Goal: Transaction & Acquisition: Purchase product/service

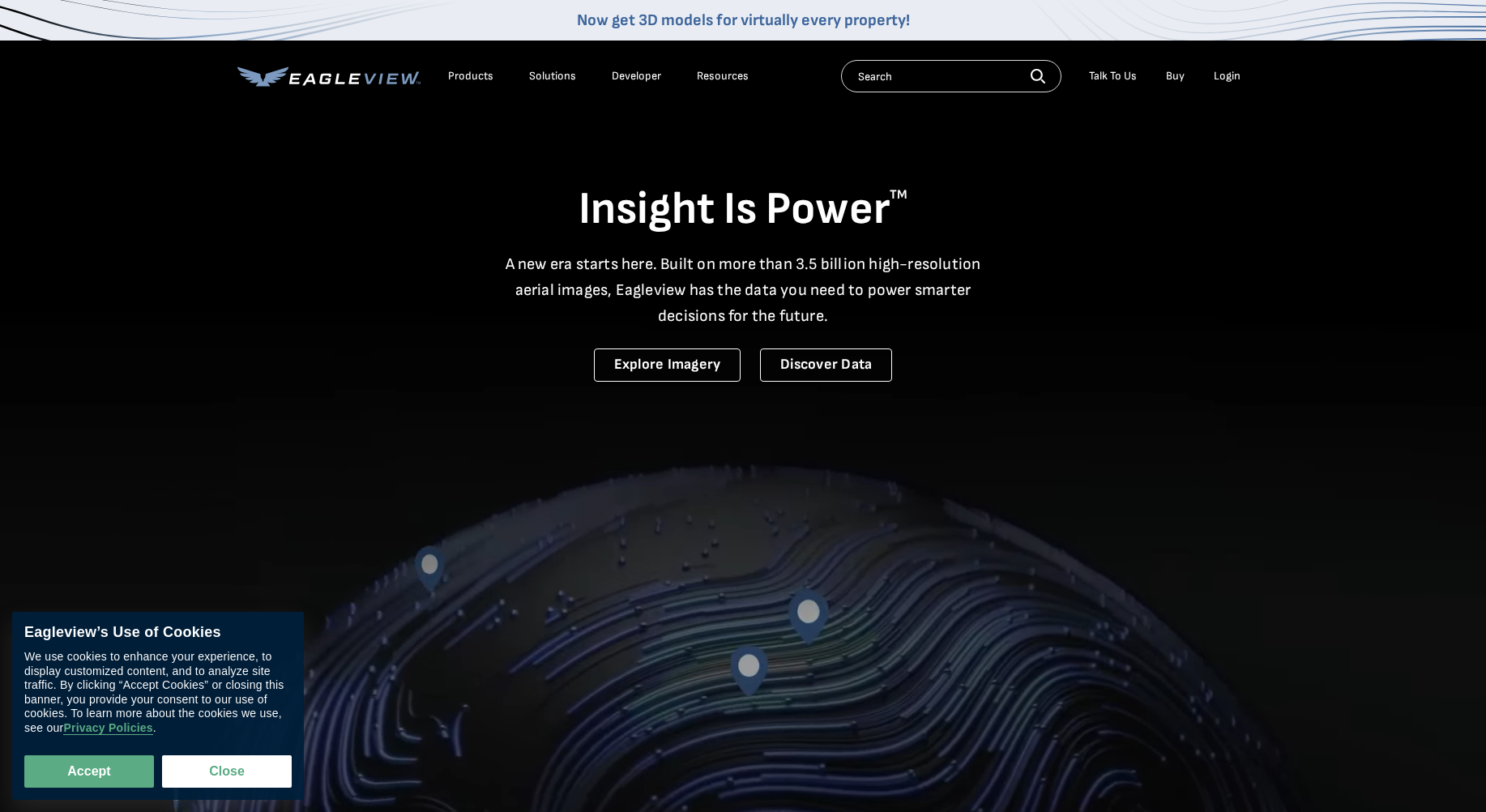
click at [1227, 74] on div "Login" at bounding box center [1227, 76] width 27 height 15
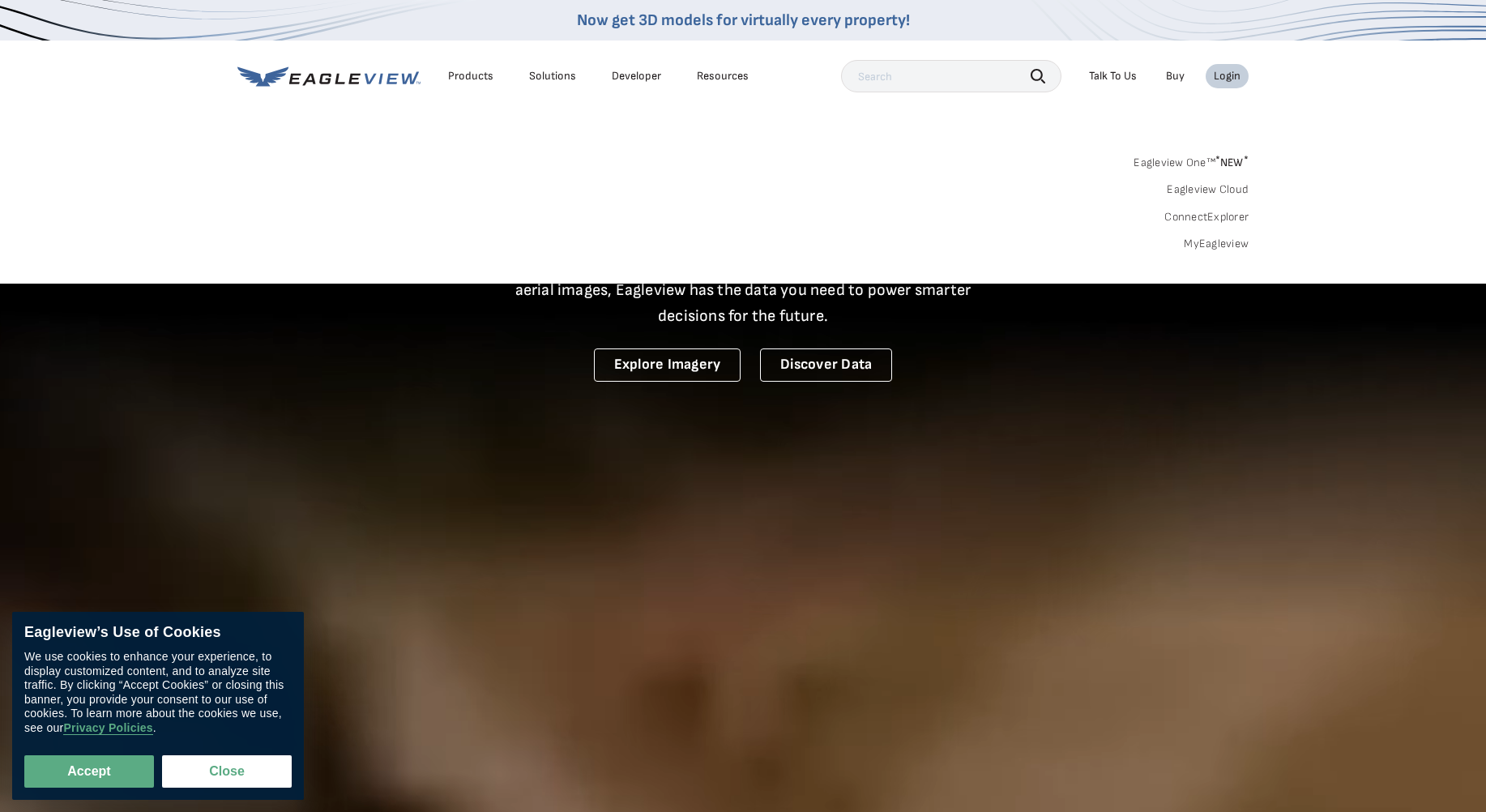
click at [1203, 243] on link "MyEagleview" at bounding box center [1216, 243] width 64 height 15
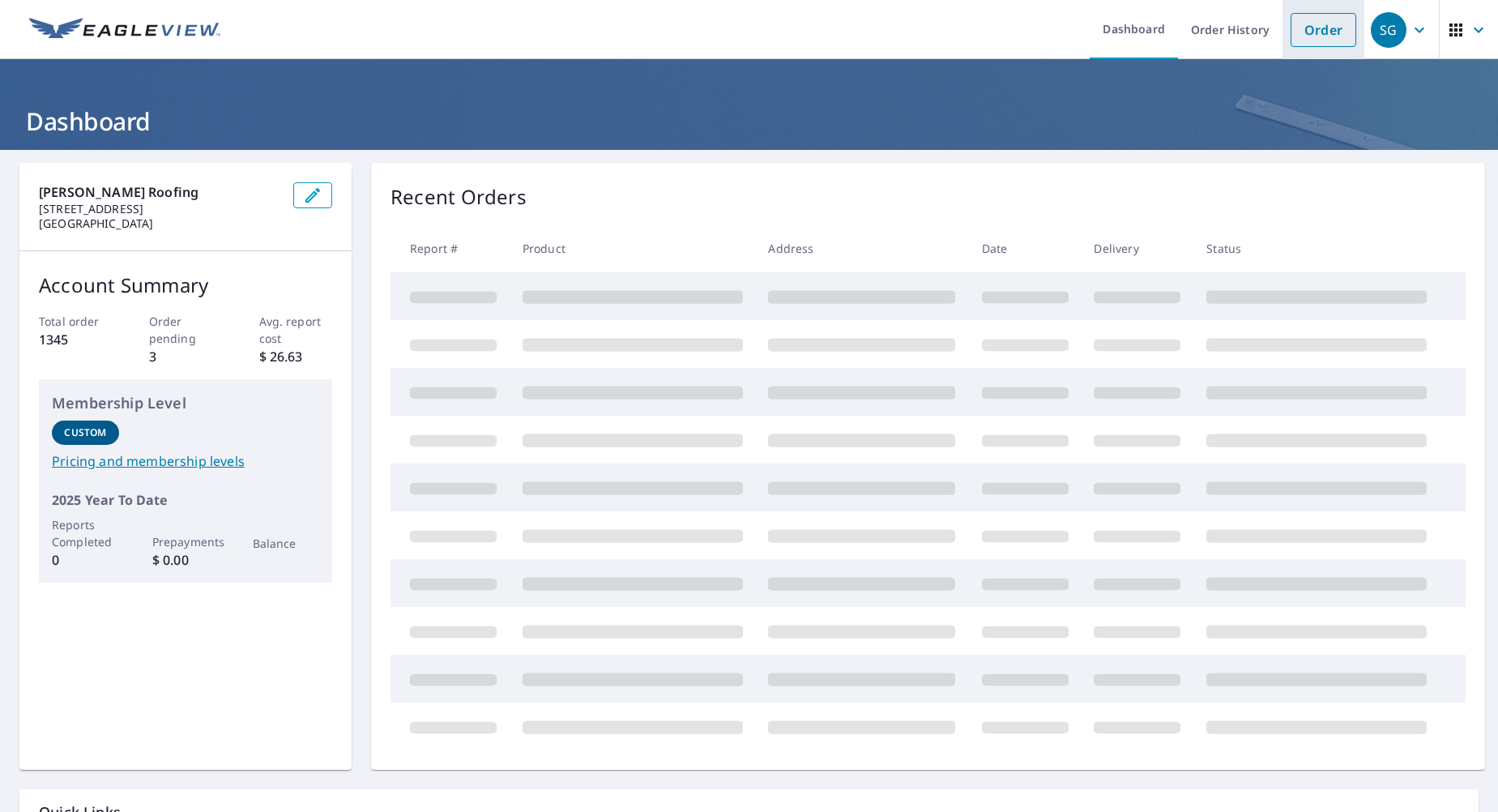
click at [1313, 30] on link "Order" at bounding box center [1324, 30] width 65 height 34
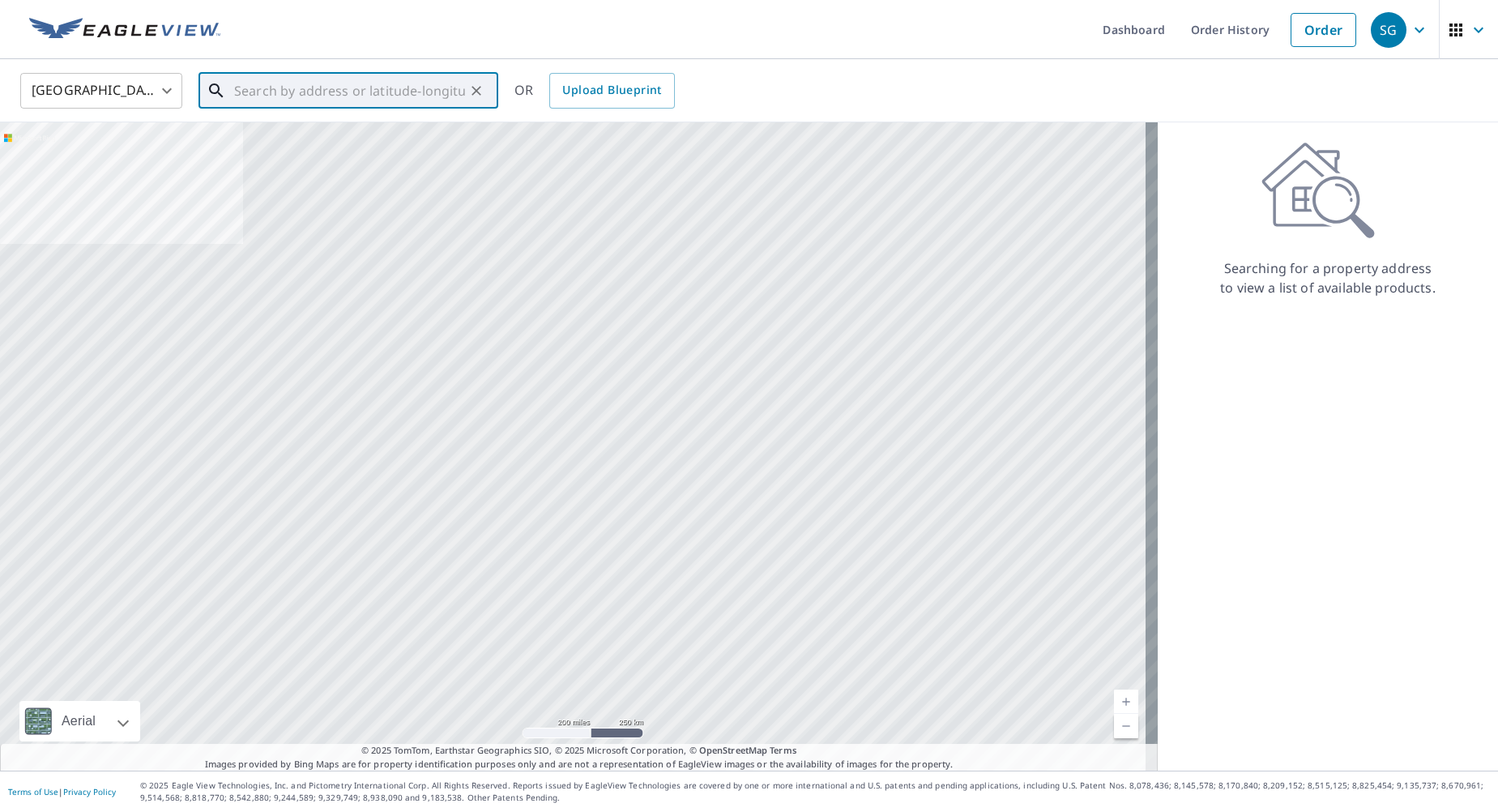
click at [248, 89] on input "text" at bounding box center [350, 90] width 231 height 46
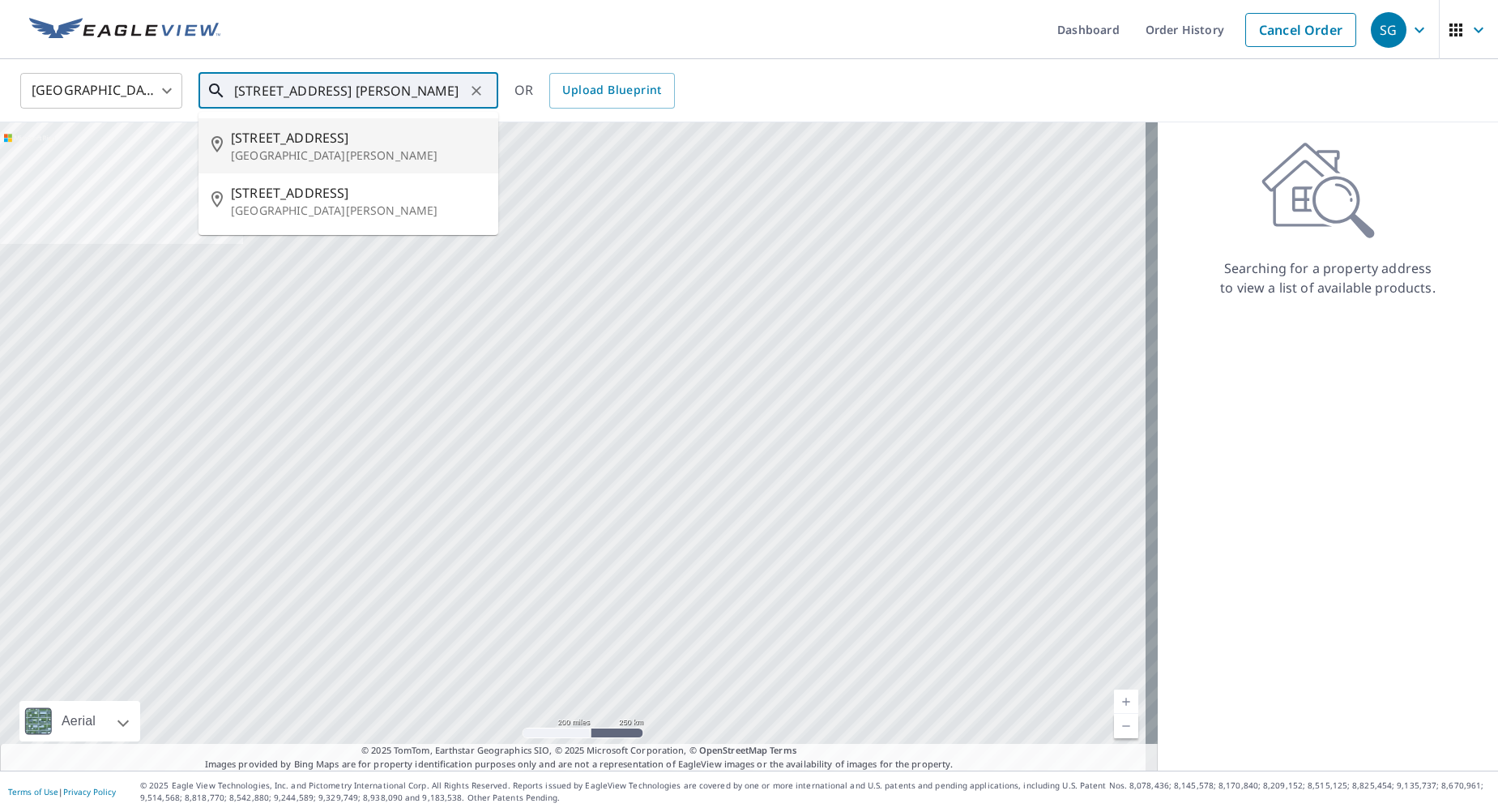
click at [268, 152] on p "Mount Holly, NJ 08060" at bounding box center [358, 156] width 254 height 16
type input "201 Chestnut St Mount Holly, NJ 08060"
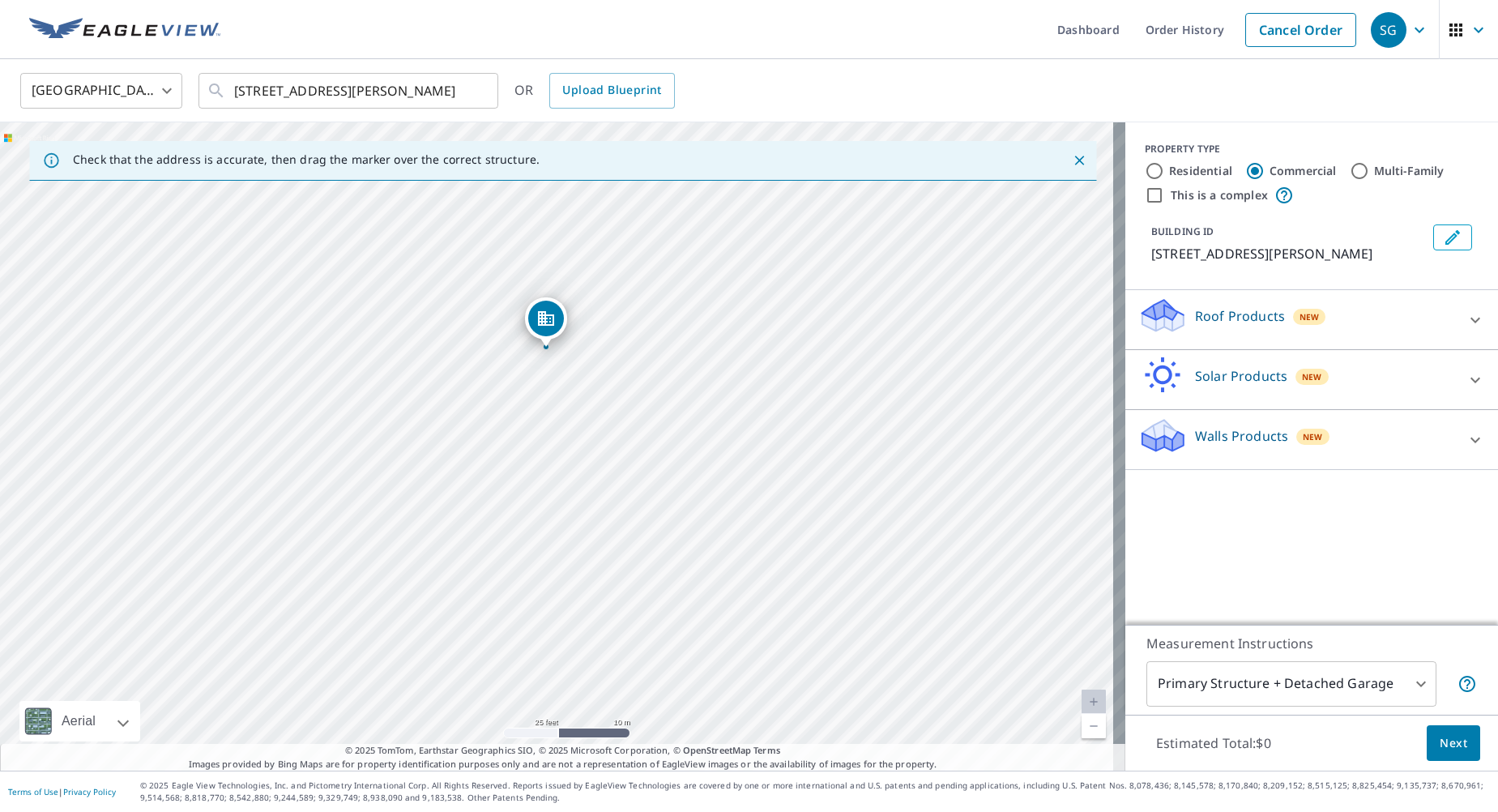
click at [1145, 170] on input "Residential" at bounding box center [1154, 171] width 20 height 20
radio input "true"
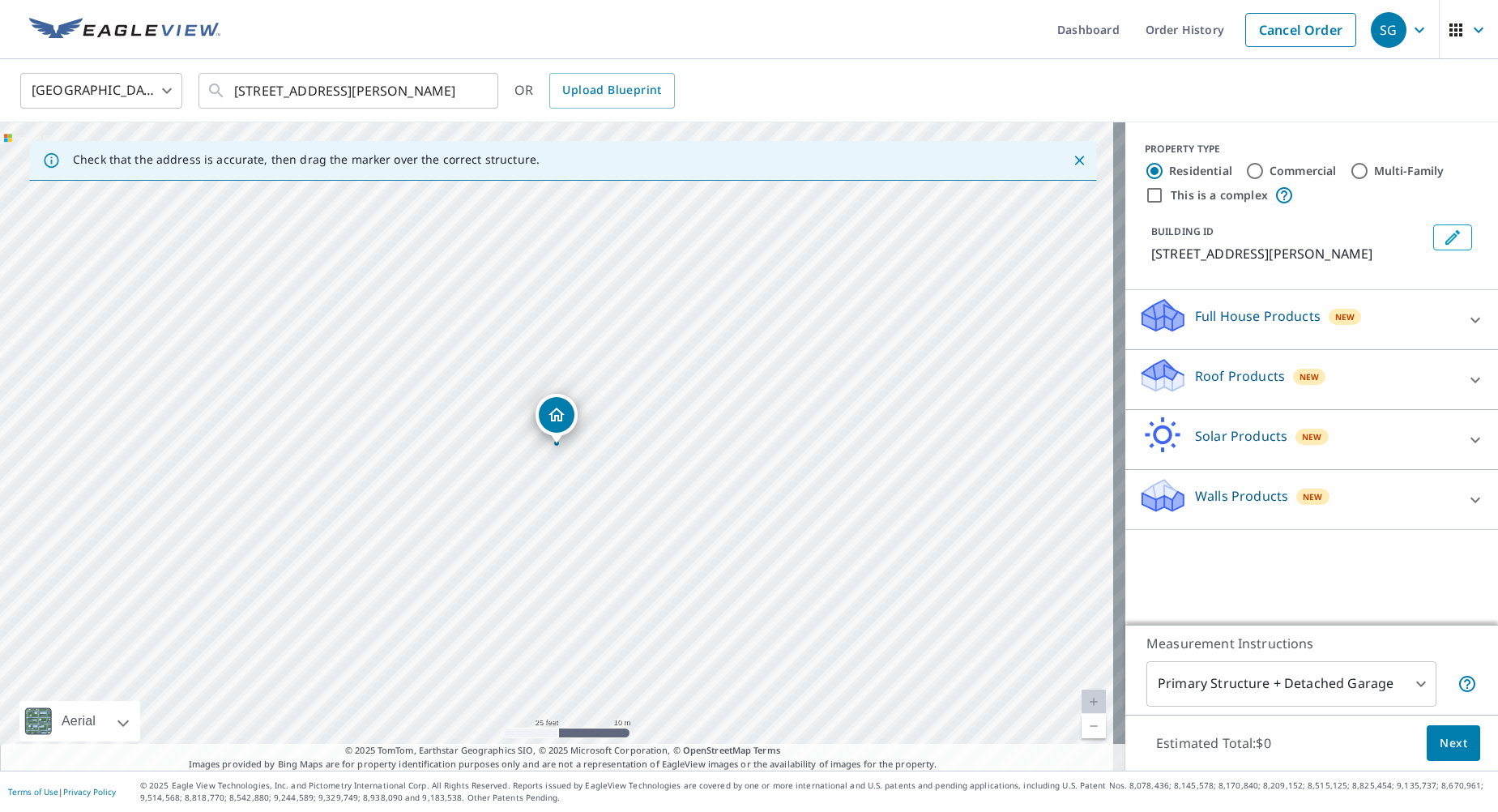
click at [1158, 371] on icon at bounding box center [1164, 370] width 41 height 21
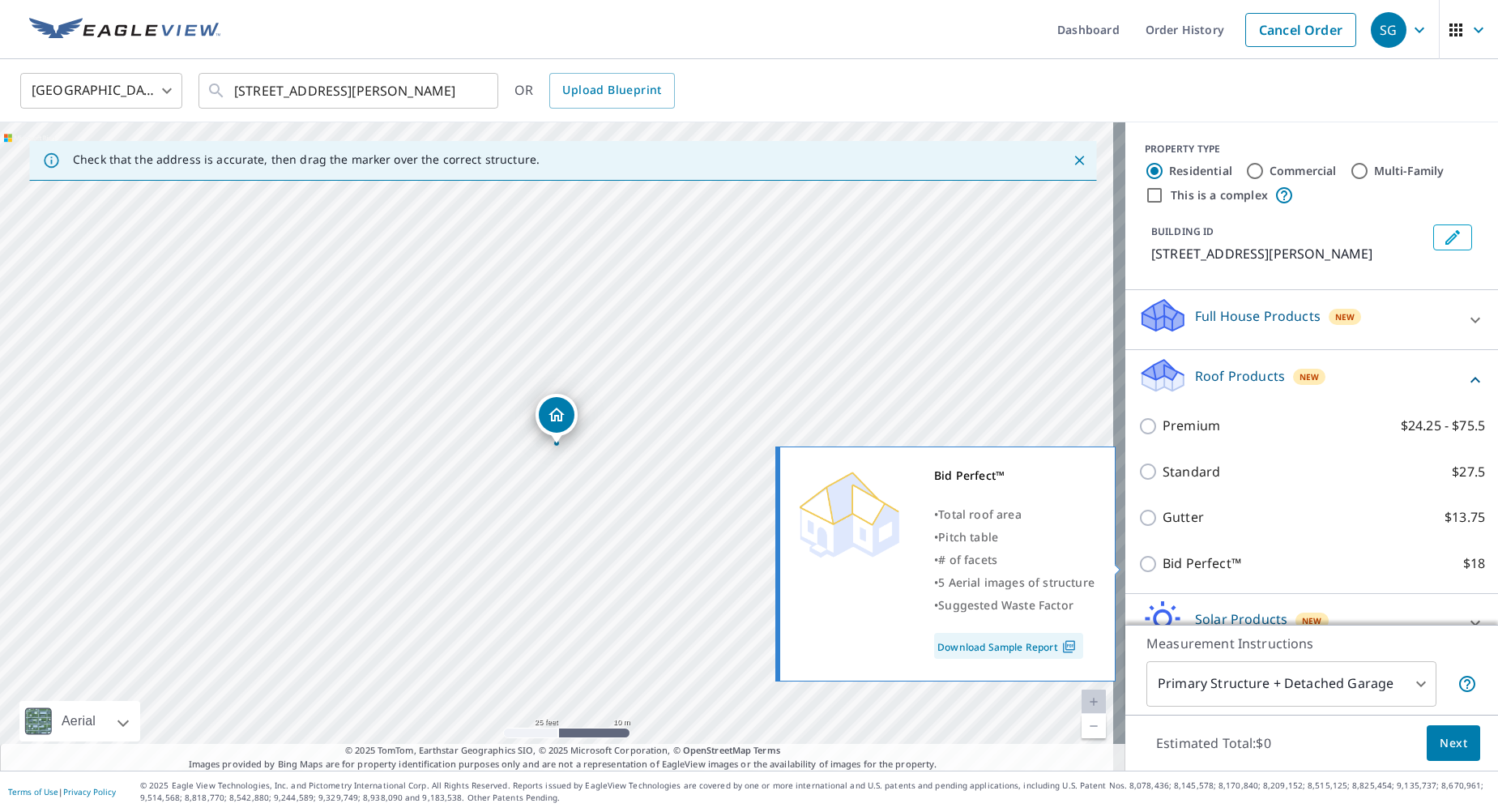
click at [1139, 561] on input "Bid Perfect™ $18" at bounding box center [1151, 564] width 24 height 20
checkbox input "true"
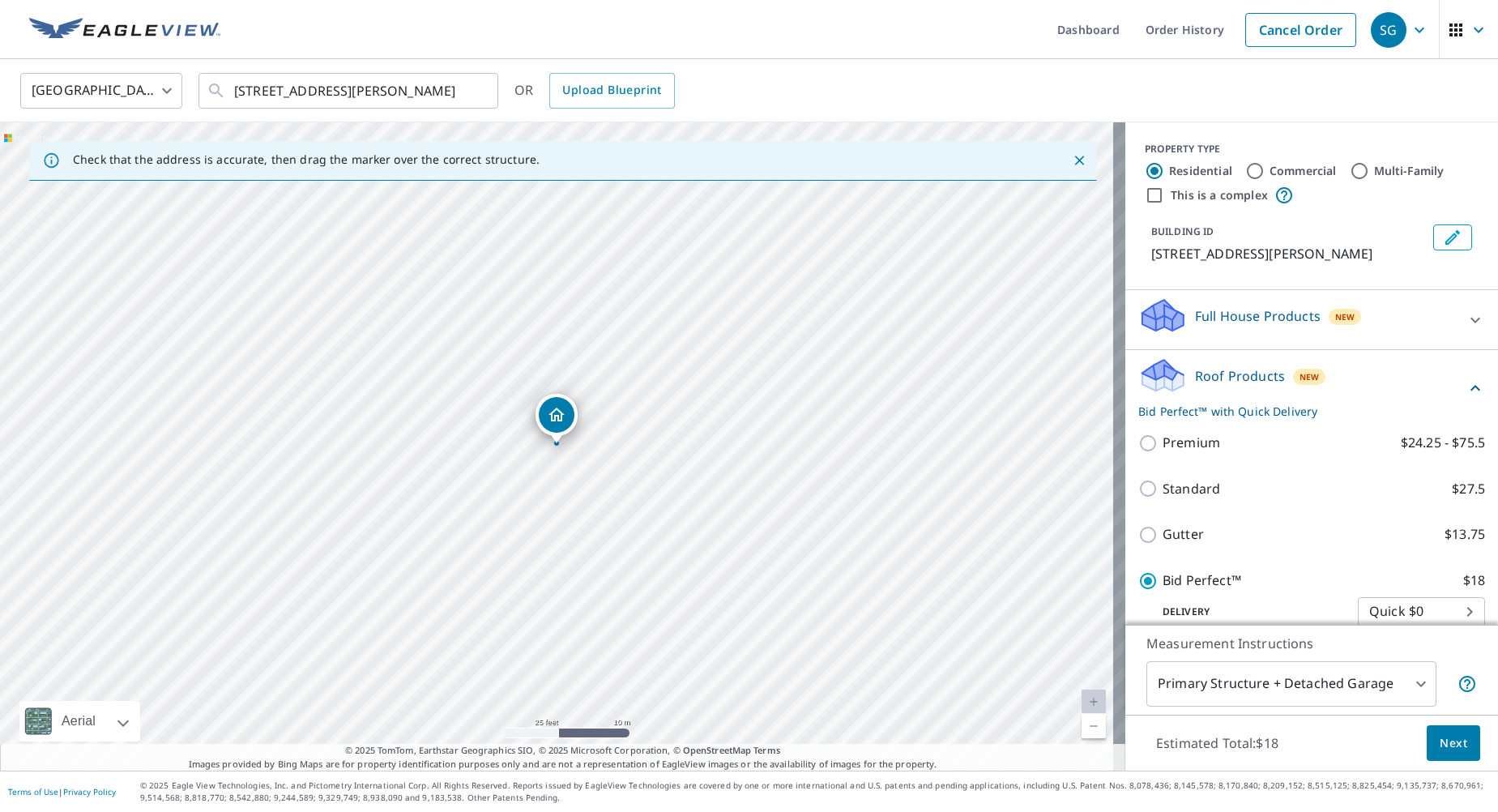
click at [1442, 736] on span "Next" at bounding box center [1454, 743] width 28 height 21
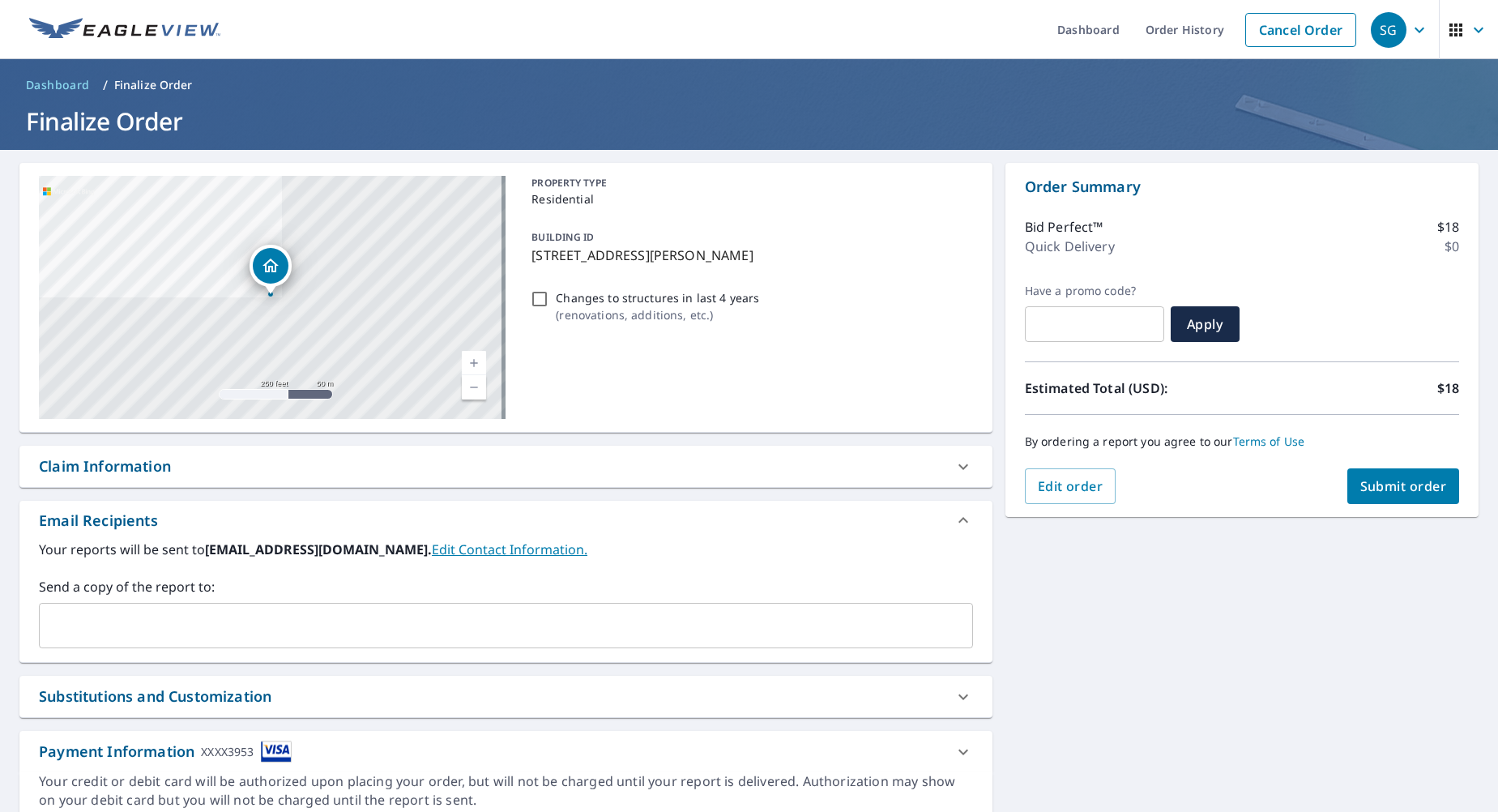
click at [1399, 481] on span "Submit order" at bounding box center [1403, 485] width 87 height 18
checkbox input "true"
